Goal: Check status

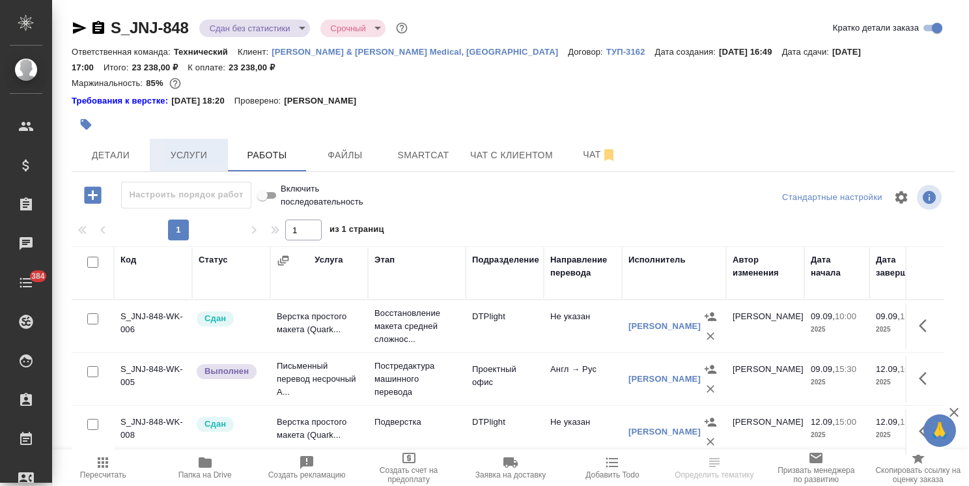
click at [223, 148] on button "Услуги" at bounding box center [189, 155] width 78 height 33
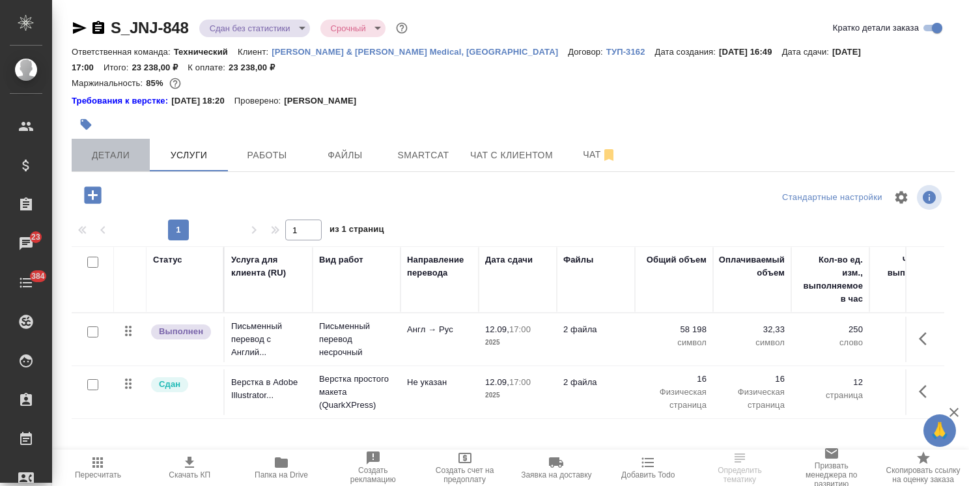
click at [106, 156] on span "Детали" at bounding box center [110, 155] width 63 height 16
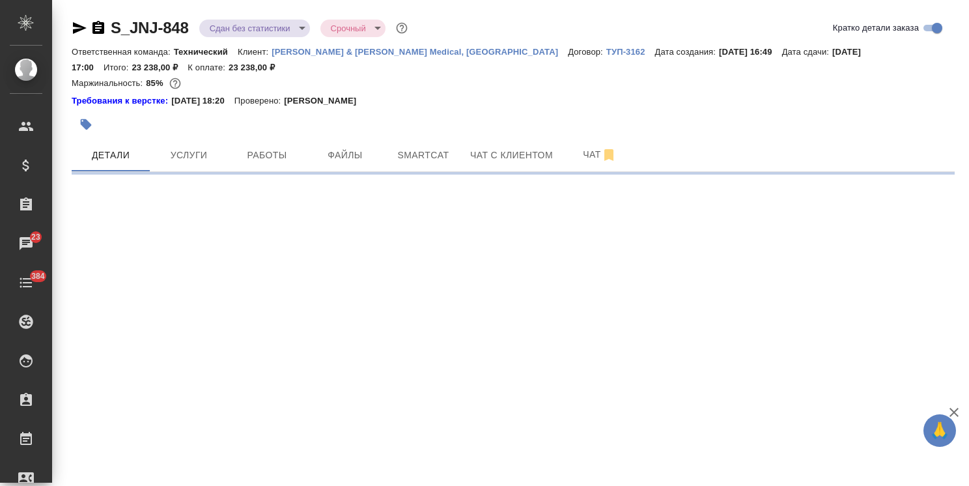
select select "RU"
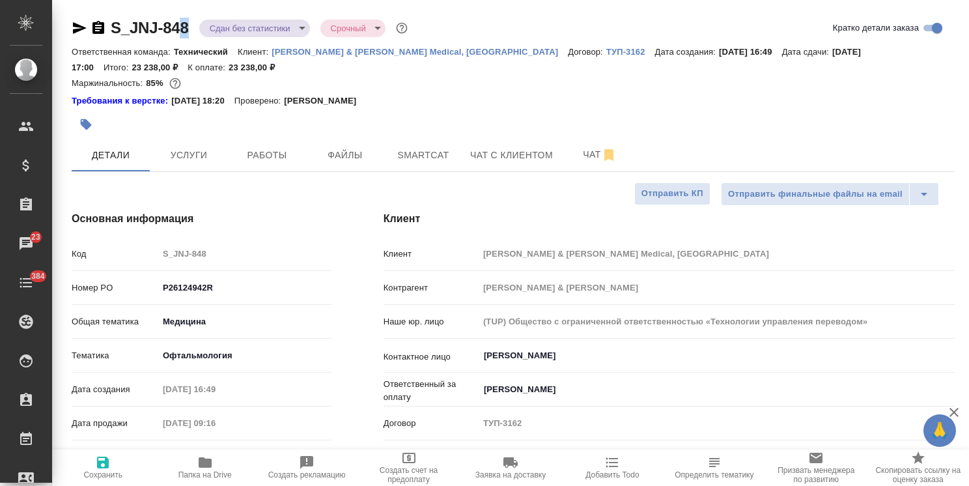
type textarea "x"
drag, startPoint x: 181, startPoint y: 21, endPoint x: 102, endPoint y: 22, distance: 79.5
click at [102, 22] on div "S_JNJ-848 Сдан без статистики distributed Срочный urgent" at bounding box center [241, 28] width 339 height 21
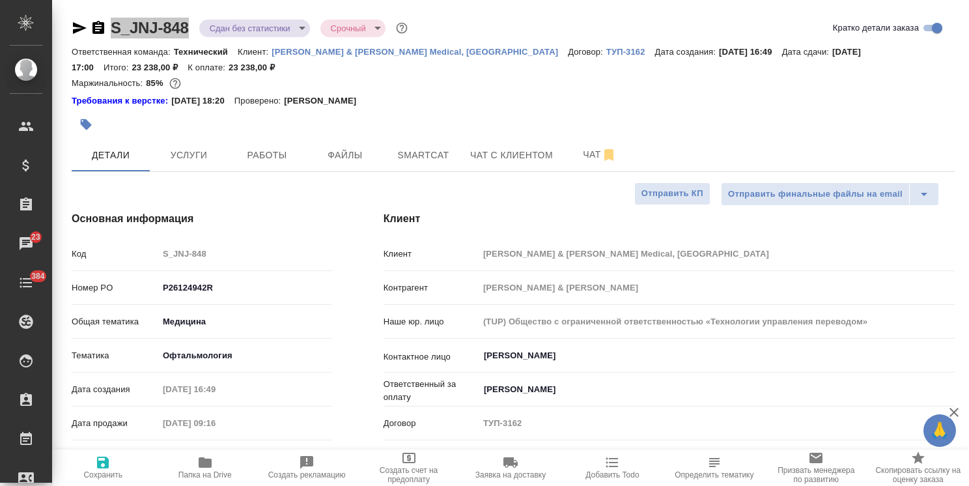
type textarea "x"
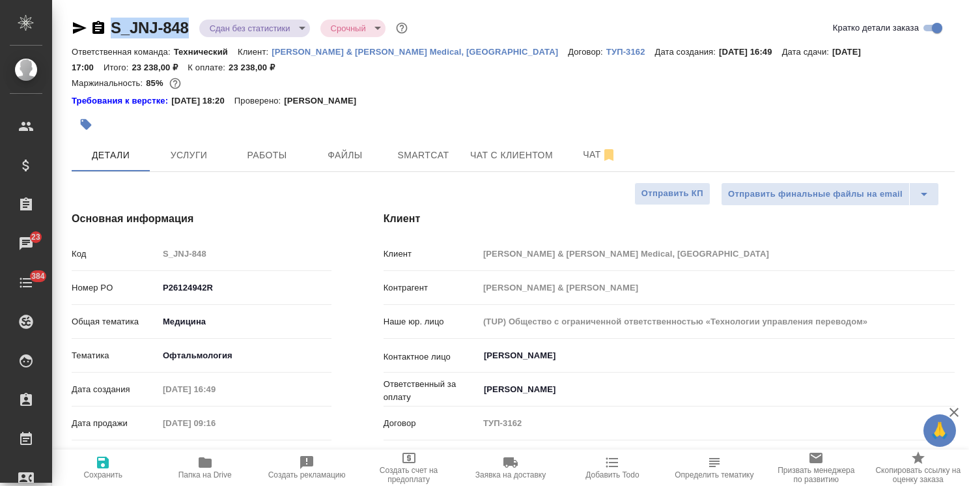
type textarea "x"
